Goal: Communication & Community: Share content

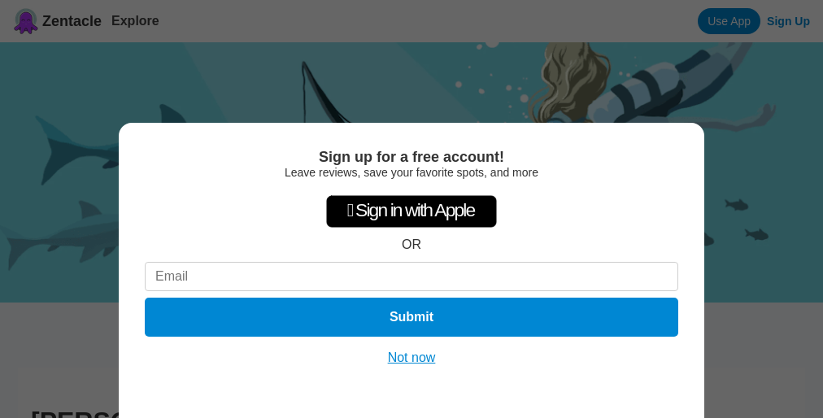
click at [416, 209] on div "Sign up for a free account! Leave reviews, save your favorite spots, and more …" at bounding box center [411, 209] width 823 height 418
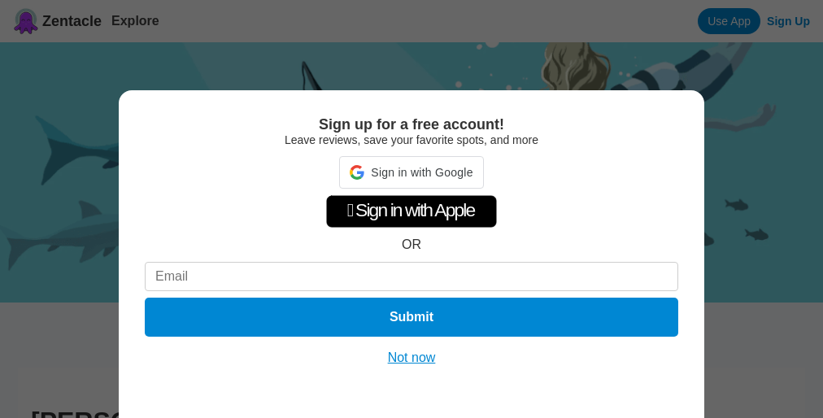
click at [416, 209] on div "Sign up for a free account! Leave reviews, save your favorite spots, and more S…" at bounding box center [411, 209] width 823 height 418
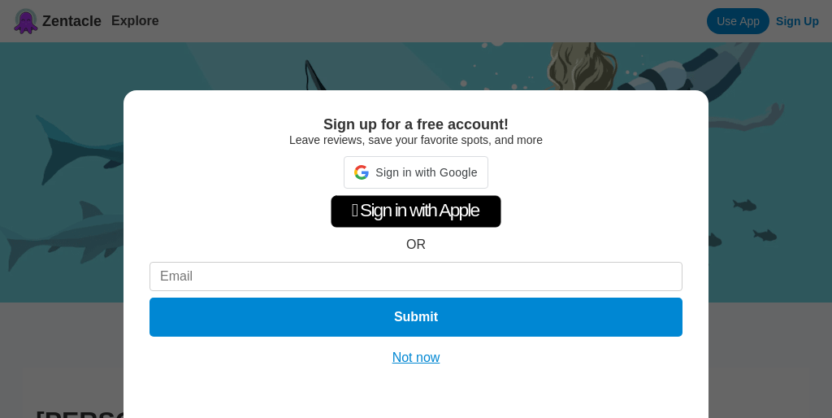
click at [416, 209] on div "Sign up for a free account! Leave reviews, save your favorite spots, and more S…" at bounding box center [416, 209] width 832 height 418
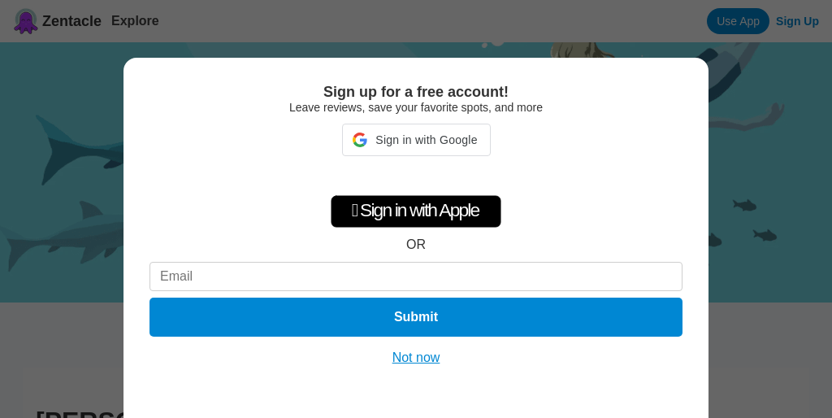
click at [416, 209] on div "Sign up for a free account! Leave reviews, save your favorite spots, and more S…" at bounding box center [416, 209] width 832 height 418
click at [416, 209] on div " Sign in with Apple" at bounding box center [416, 211] width 171 height 33
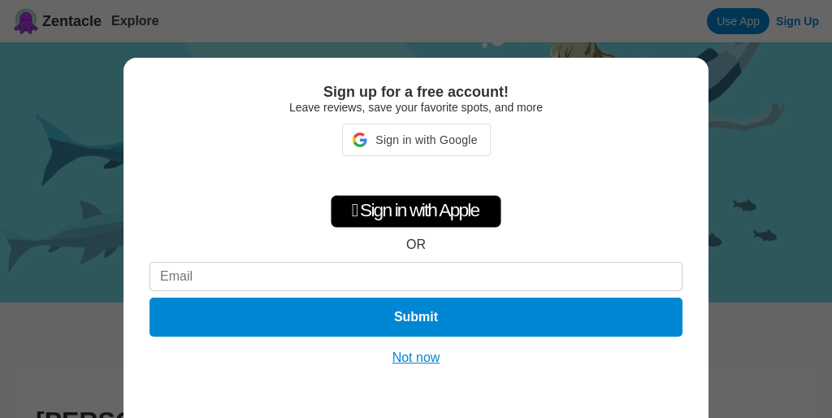
click at [416, 209] on div " Sign in with Apple" at bounding box center [416, 211] width 171 height 33
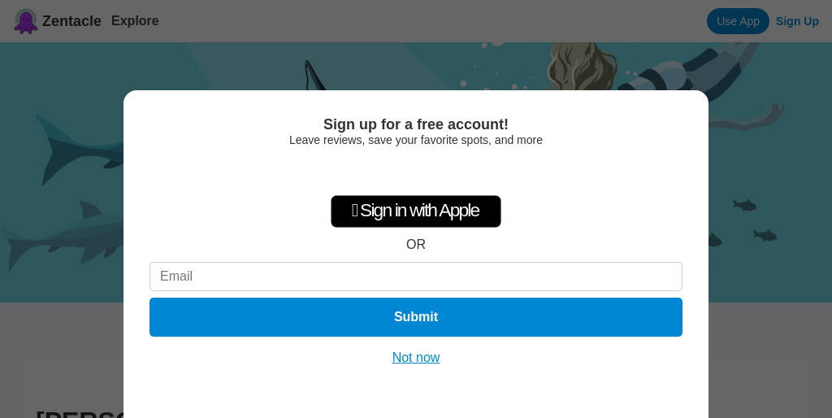
click at [416, 209] on div " Sign in with Apple" at bounding box center [416, 211] width 171 height 33
